Goal: Information Seeking & Learning: Get advice/opinions

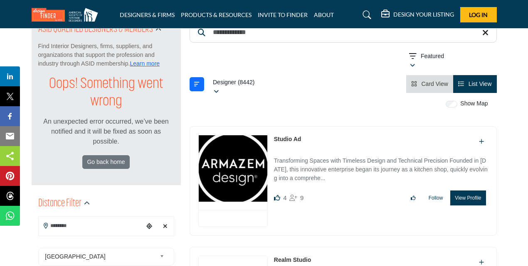
scroll to position [116, 0]
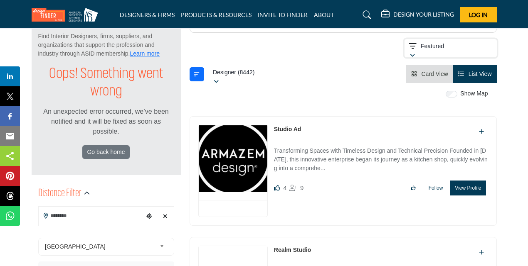
click at [410, 54] on icon "button" at bounding box center [412, 56] width 5 height 6
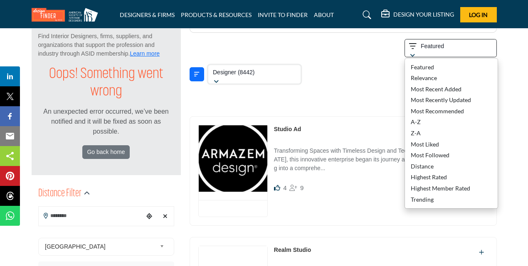
click at [216, 83] on icon "button" at bounding box center [216, 82] width 5 height 6
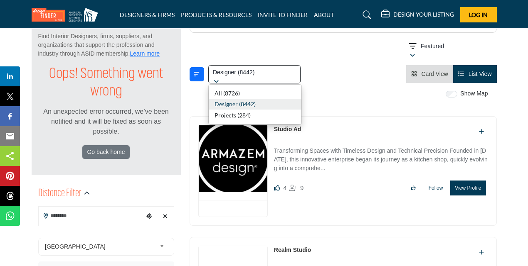
click at [248, 52] on div "Showing 126 results out of 0 Featured" at bounding box center [343, 49] width 307 height 21
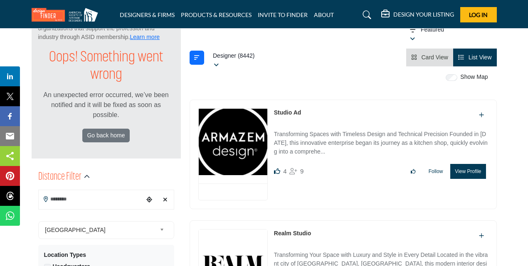
scroll to position [266, 0]
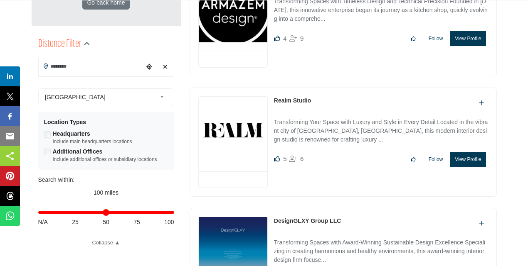
click at [295, 100] on link "Realm Studio" at bounding box center [292, 100] width 37 height 7
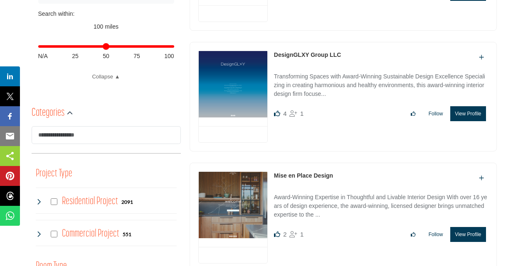
scroll to position [449, 0]
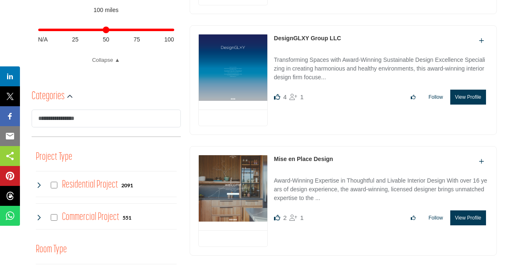
click at [286, 36] on link "DesignGLXY Group LLC" at bounding box center [307, 38] width 67 height 7
click at [308, 158] on link "Mise en Place Design" at bounding box center [303, 159] width 59 height 7
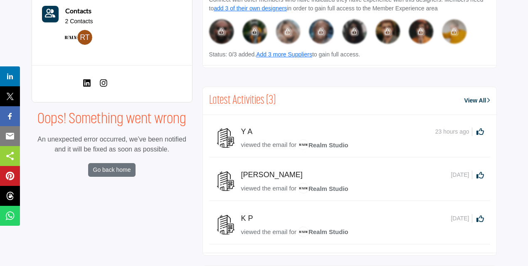
scroll to position [328, 0]
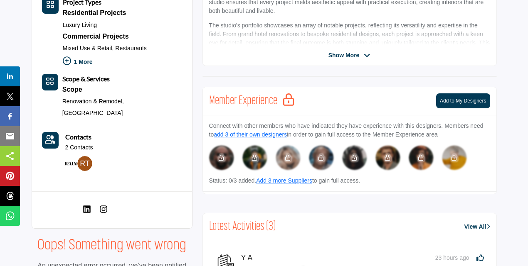
drag, startPoint x: 529, startPoint y: 158, endPoint x: 532, endPoint y: 218, distance: 60.7
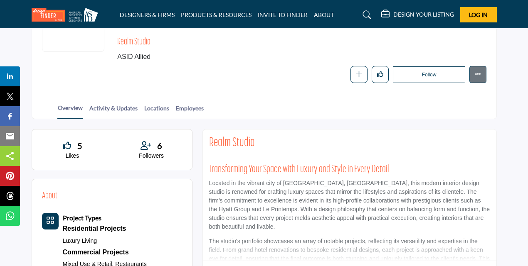
scroll to position [124, 0]
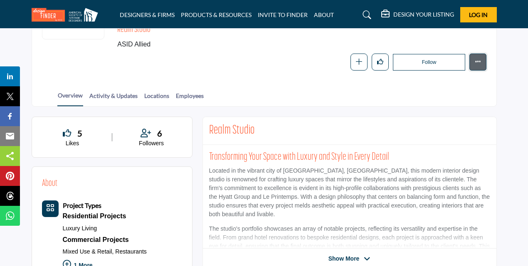
click at [478, 63] on icon "More details" at bounding box center [478, 62] width 6 height 6
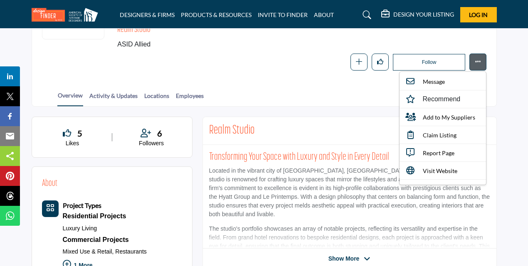
click at [515, 93] on section "Home Designers & Firms Realm Studio Realm Studio ASID Allied" at bounding box center [264, 6] width 528 height 202
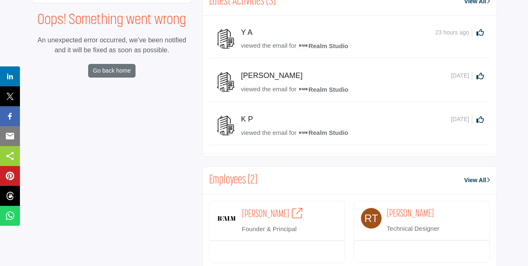
scroll to position [561, 0]
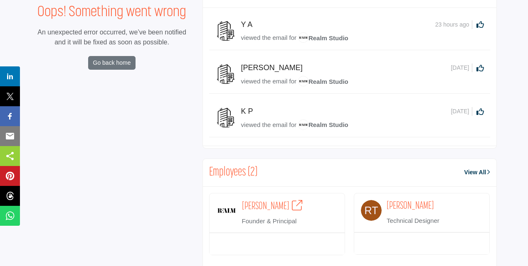
click at [292, 204] on icon at bounding box center [297, 205] width 10 height 10
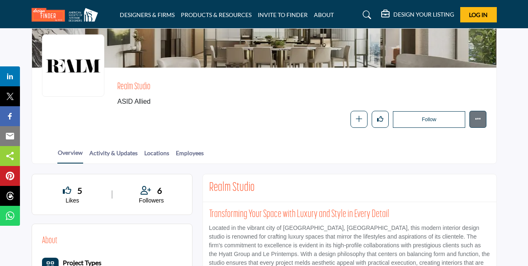
scroll to position [57, 0]
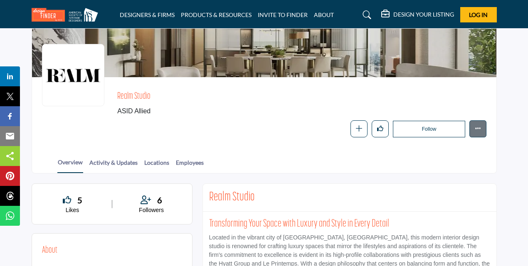
click at [478, 133] on span "ASID Member who supports and impacts the Interior Design industry." at bounding box center [445, 126] width 74 height 39
click at [479, 130] on span "ASID Member who supports and impacts the Interior Design industry." at bounding box center [445, 126] width 74 height 39
click at [476, 130] on icon "More details" at bounding box center [478, 129] width 6 height 6
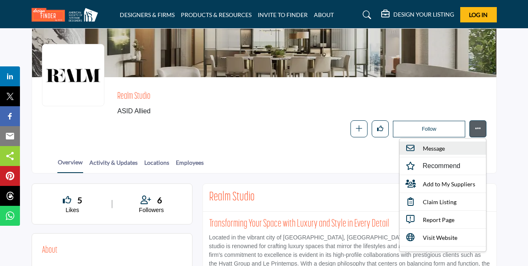
click at [432, 154] on link "Message" at bounding box center [442, 148] width 86 height 13
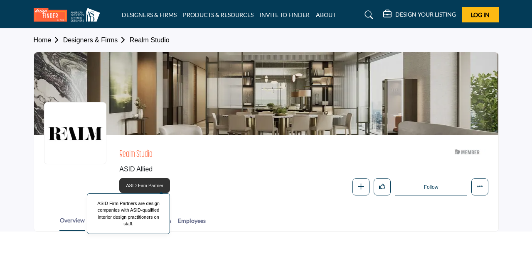
click at [151, 183] on span "ASID Firm Partner" at bounding box center [145, 185] width 44 height 11
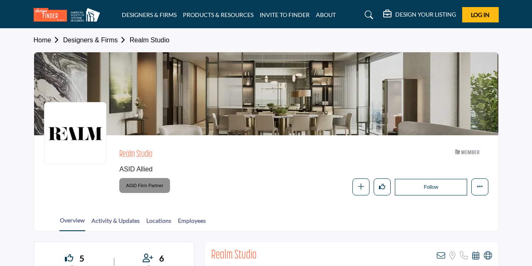
click at [0, 0] on div at bounding box center [0, 0] width 0 height 0
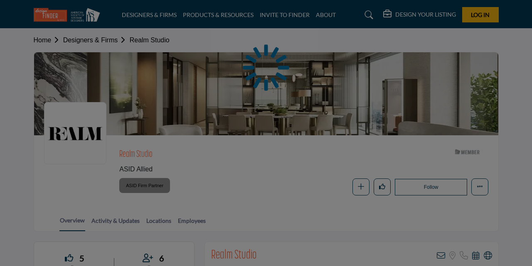
click at [265, 182] on div at bounding box center [266, 133] width 532 height 266
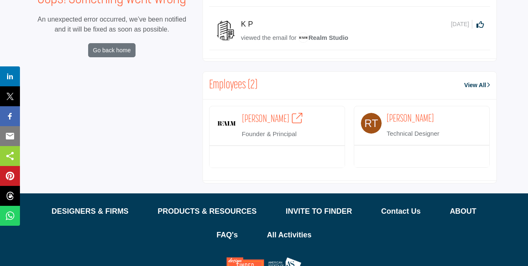
scroll to position [701, 0]
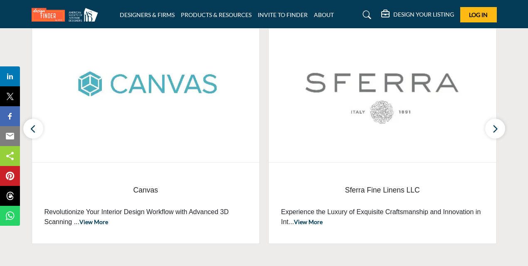
scroll to position [328, 0]
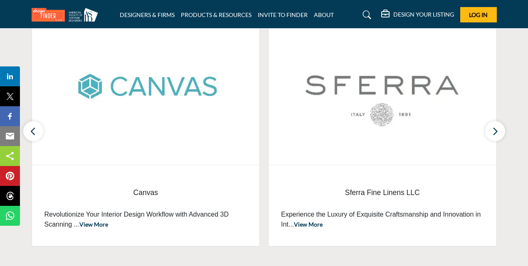
drag, startPoint x: 530, startPoint y: 22, endPoint x: 521, endPoint y: 163, distance: 140.8
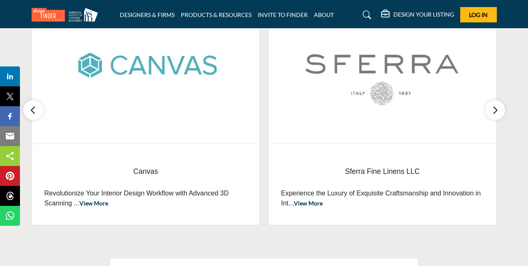
scroll to position [311, 0]
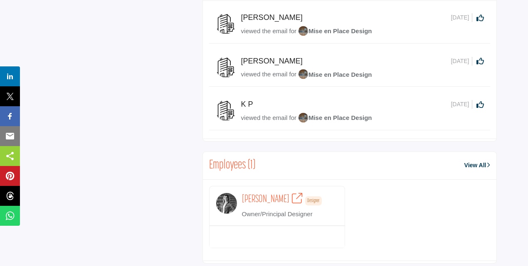
scroll to position [563, 0]
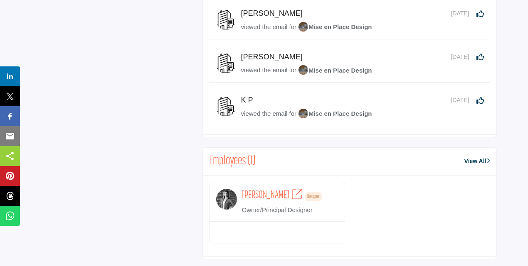
click at [297, 192] on icon at bounding box center [297, 194] width 10 height 10
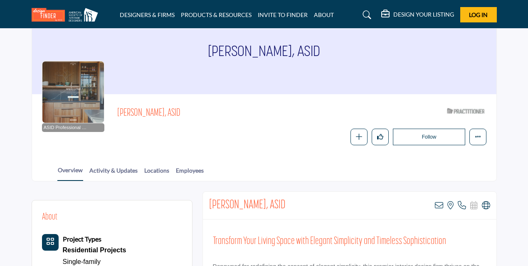
scroll to position [200, 0]
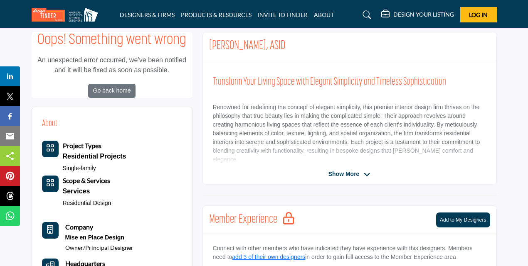
drag, startPoint x: 531, startPoint y: 62, endPoint x: 528, endPoint y: 154, distance: 92.7
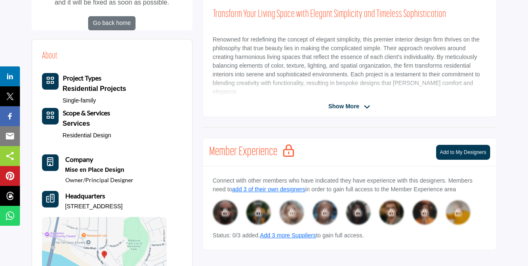
scroll to position [274, 0]
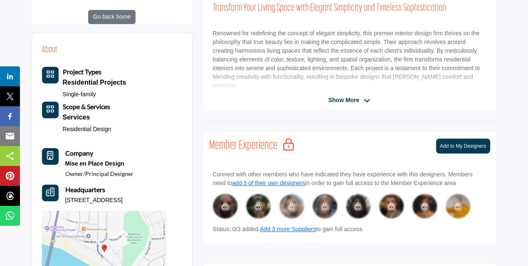
click at [52, 156] on icon "Company Icon" at bounding box center [50, 156] width 6 height 8
click at [49, 158] on icon "Company Icon" at bounding box center [50, 156] width 6 height 8
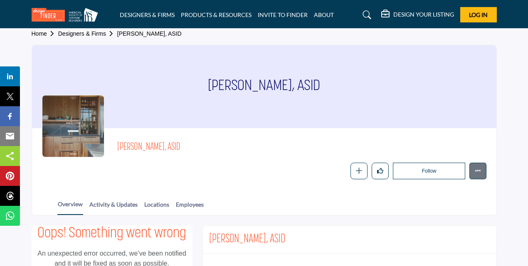
scroll to position [0, 0]
